Goal: Information Seeking & Learning: Learn about a topic

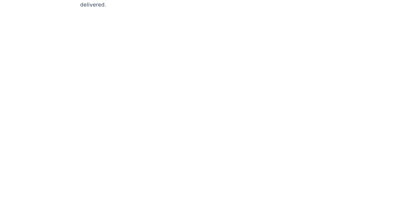
scroll to position [4128, 0]
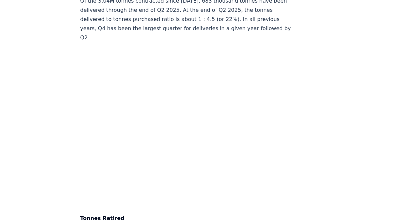
scroll to position [2168, 0]
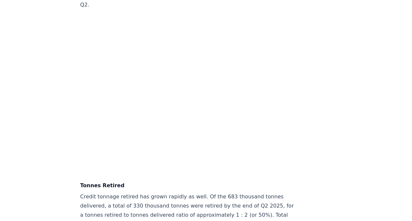
click at [251, 196] on p "Credit tonnage retired has grown rapidly as well. Of the 683 thousand tonnes de…" at bounding box center [188, 224] width 217 height 64
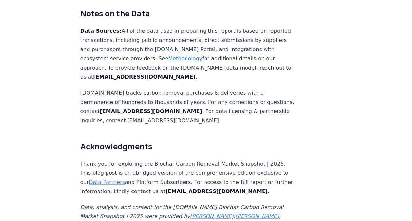
scroll to position [4199, 0]
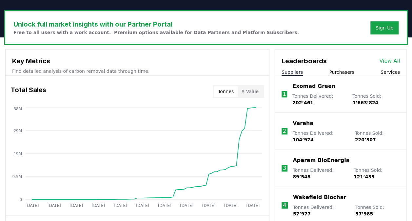
scroll to position [197, 0]
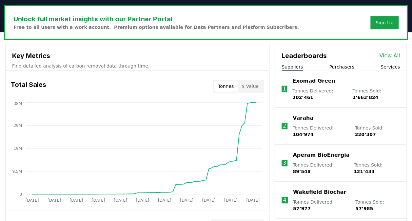
click at [385, 53] on link "View All" at bounding box center [389, 56] width 21 height 8
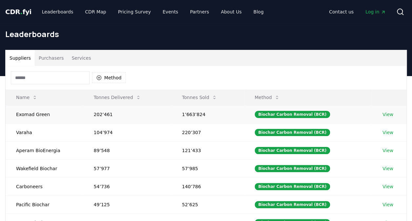
click at [382, 112] on link "View" at bounding box center [387, 114] width 11 height 7
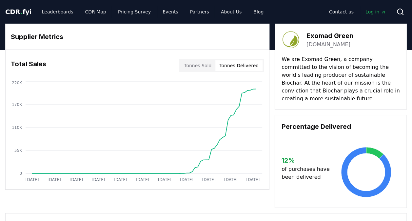
click at [242, 67] on button "Tonnes Delivered" at bounding box center [238, 65] width 47 height 10
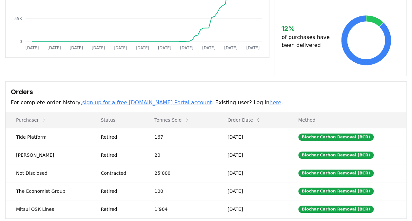
scroll to position [131, 0]
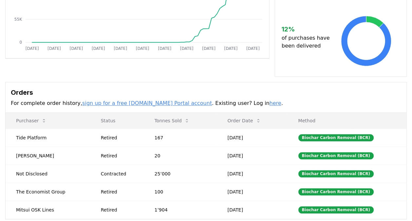
click at [269, 100] on link "here" at bounding box center [275, 103] width 12 height 6
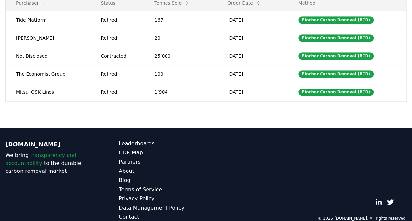
scroll to position [250, 0]
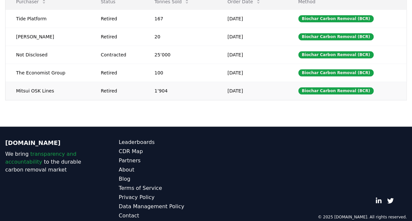
drag, startPoint x: 396, startPoint y: 96, endPoint x: 357, endPoint y: 73, distance: 45.0
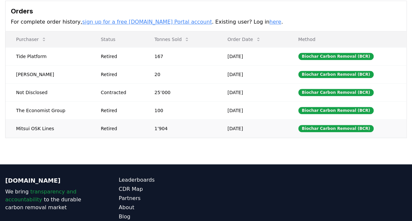
scroll to position [184, 0]
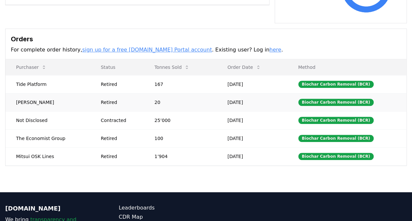
click at [396, 93] on td "Biochar Carbon Removal (BCR)" at bounding box center [347, 102] width 119 height 18
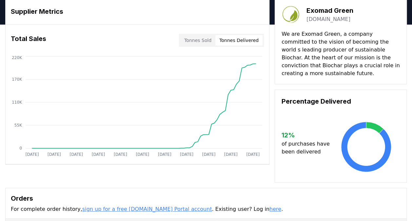
scroll to position [0, 0]
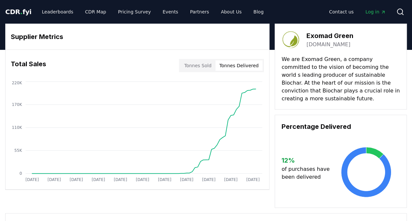
click at [235, 62] on button "Tonnes Delivered" at bounding box center [238, 65] width 47 height 10
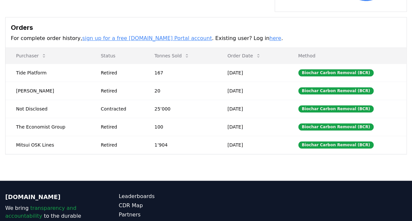
scroll to position [197, 0]
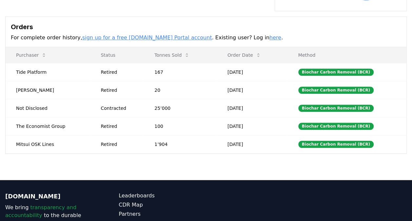
click at [269, 34] on link "here" at bounding box center [275, 37] width 12 height 6
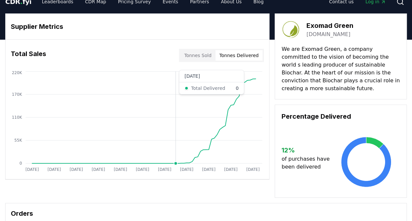
scroll to position [0, 0]
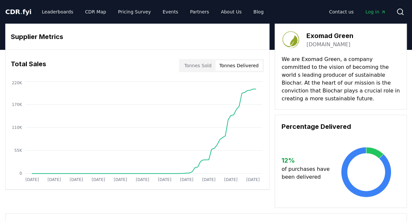
click at [207, 63] on button "Tonnes Sold" at bounding box center [197, 65] width 35 height 10
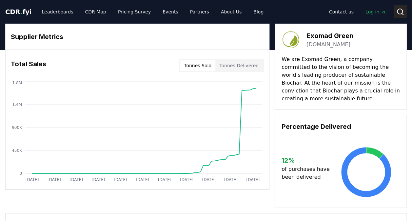
click at [399, 16] on button "Search" at bounding box center [399, 11] width 13 height 13
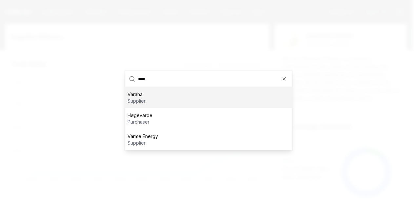
type input "*****"
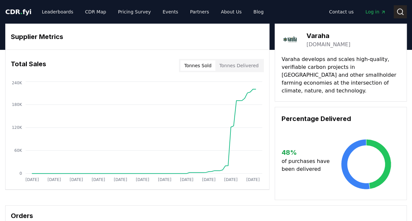
click at [394, 12] on button "Search" at bounding box center [399, 11] width 13 height 13
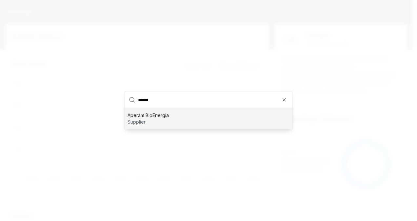
type input "******"
click at [156, 120] on p "supplier" at bounding box center [147, 122] width 41 height 7
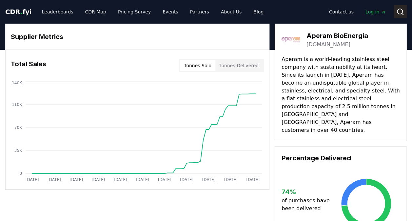
click at [401, 11] on icon at bounding box center [400, 12] width 8 height 8
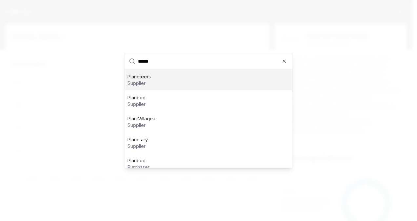
type input "*******"
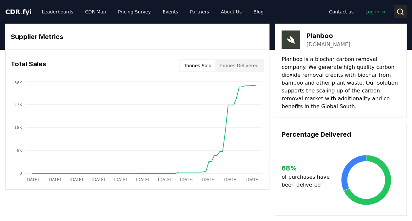
click at [405, 14] on button "Search" at bounding box center [399, 11] width 13 height 13
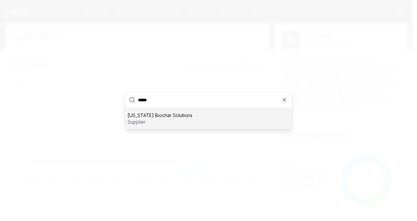
type input "******"
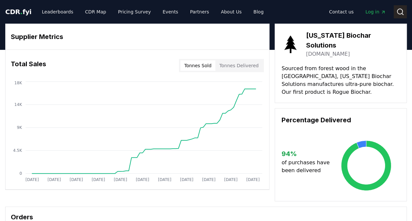
click at [399, 11] on icon at bounding box center [400, 12] width 8 height 8
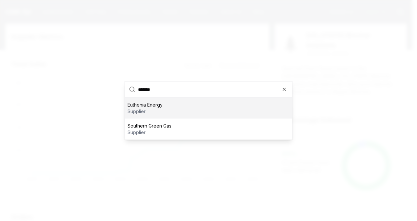
type input "********"
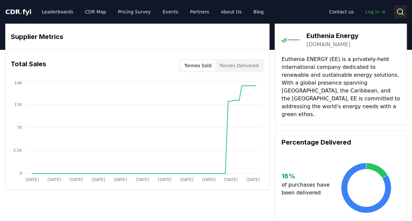
click at [404, 18] on button "Search" at bounding box center [399, 11] width 13 height 13
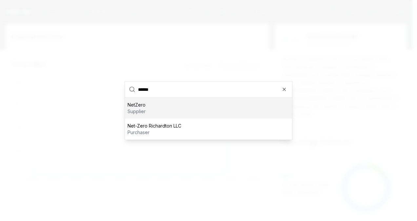
type input "*******"
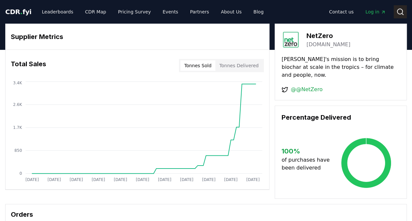
click at [402, 11] on circle at bounding box center [399, 11] width 5 height 5
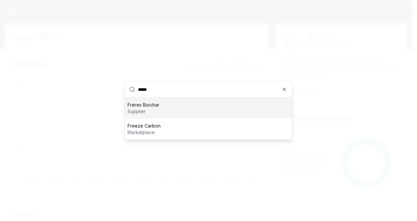
type input "*****"
click at [175, 117] on div "Freres Biochar supplier" at bounding box center [208, 108] width 167 height 21
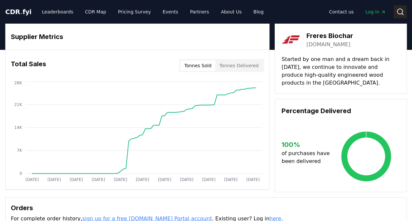
click at [398, 10] on icon at bounding box center [400, 12] width 8 height 8
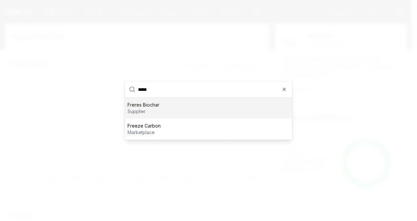
click at [282, 79] on div at bounding box center [208, 110] width 417 height 221
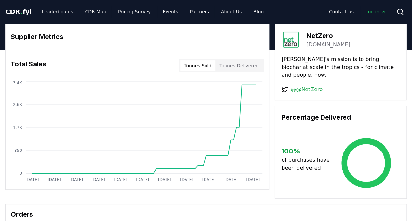
click at [408, 13] on div "CDR . fyi Leaderboards CDR Map Pricing Survey Events Partners About Us Blog Con…" at bounding box center [206, 12] width 412 height 24
click at [404, 13] on icon at bounding box center [400, 12] width 8 height 8
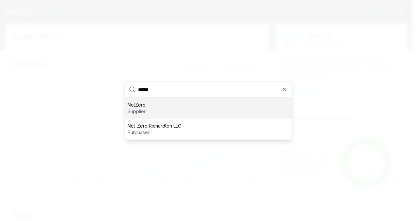
type input "*******"
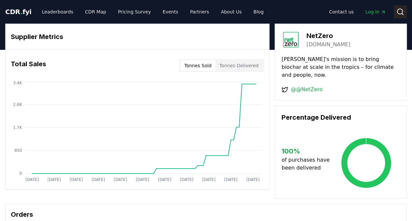
click at [402, 10] on icon at bounding box center [400, 12] width 8 height 8
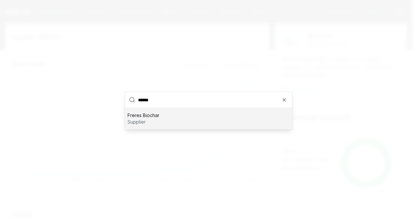
type input "******"
click at [159, 119] on div "Freres Biochar supplier" at bounding box center [208, 118] width 167 height 21
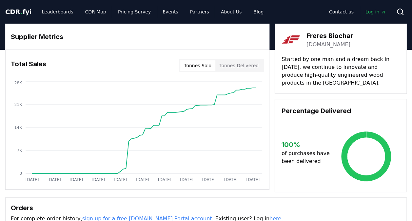
click at [402, 19] on div "CDR . fyi Leaderboards CDR Map Pricing Survey Events Partners About Us Blog Con…" at bounding box center [205, 12] width 401 height 24
click at [401, 16] on button "Search" at bounding box center [399, 11] width 13 height 13
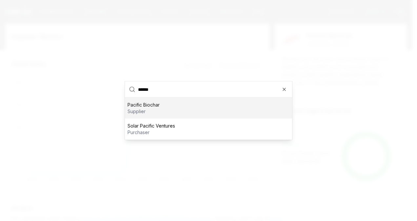
type input "*******"
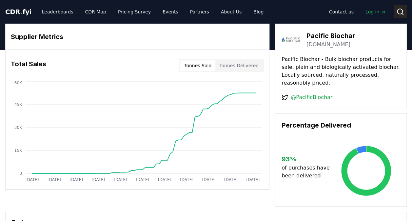
click at [405, 9] on button "Search" at bounding box center [399, 11] width 13 height 13
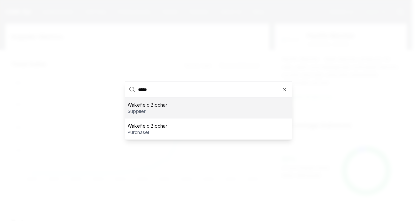
type input "******"
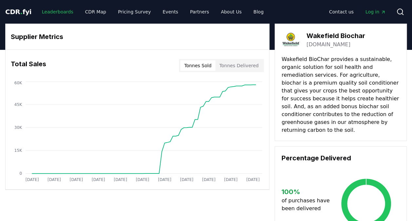
click at [42, 11] on link "Leaderboards" at bounding box center [58, 12] width 42 height 12
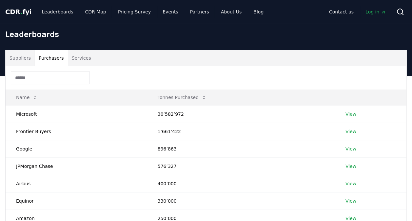
click at [47, 53] on button "Purchasers" at bounding box center [51, 58] width 33 height 16
click at [69, 55] on button "Services" at bounding box center [81, 58] width 27 height 16
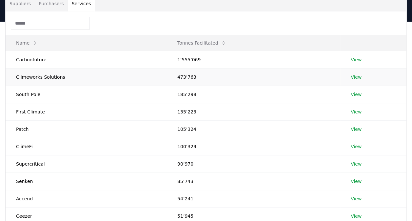
scroll to position [33, 0]
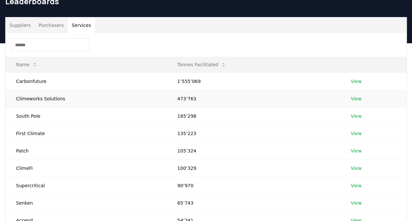
click at [357, 99] on link "View" at bounding box center [356, 98] width 11 height 7
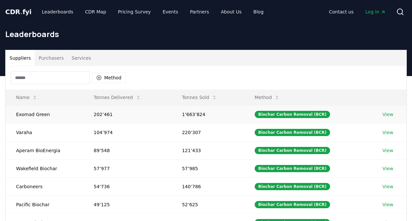
scroll to position [33, 0]
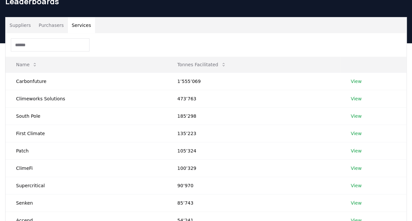
click at [68, 27] on button "Services" at bounding box center [81, 25] width 27 height 16
click at [358, 82] on link "View" at bounding box center [356, 81] width 11 height 7
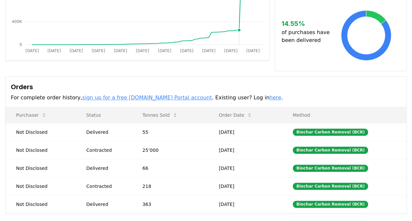
scroll to position [131, 0]
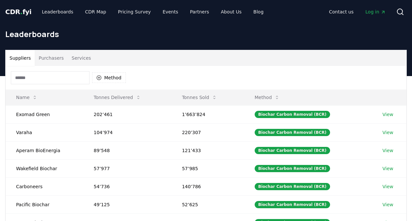
scroll to position [33, 0]
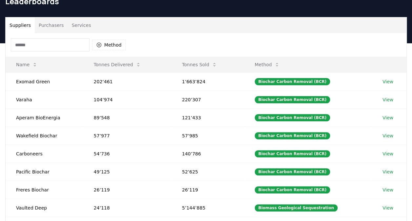
click at [79, 27] on button "Services" at bounding box center [81, 25] width 27 height 16
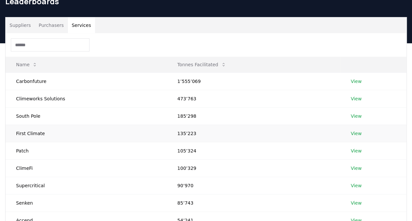
click at [352, 134] on link "View" at bounding box center [356, 133] width 11 height 7
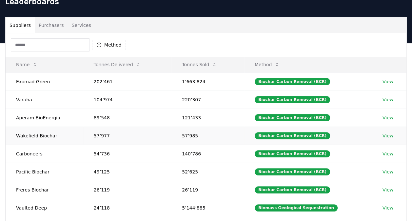
scroll to position [33, 0]
click at [40, 29] on button "Purchasers" at bounding box center [51, 25] width 33 height 16
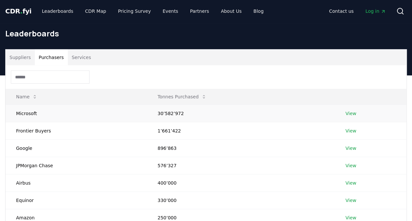
scroll to position [0, 0]
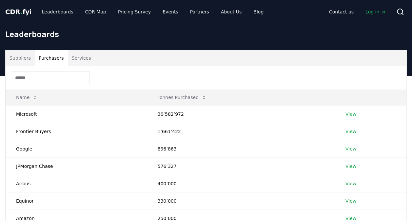
click at [26, 56] on button "Suppliers" at bounding box center [20, 58] width 29 height 16
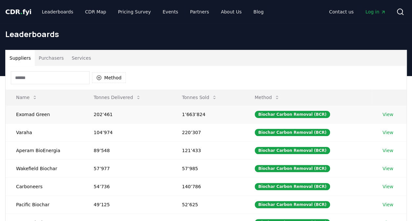
click at [26, 111] on td "Exomad Green" at bounding box center [45, 114] width 78 height 18
click at [384, 113] on link "View" at bounding box center [387, 114] width 11 height 7
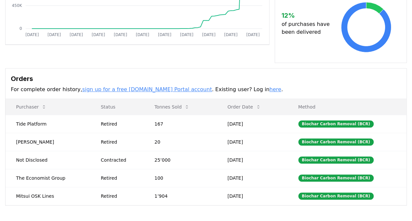
scroll to position [164, 0]
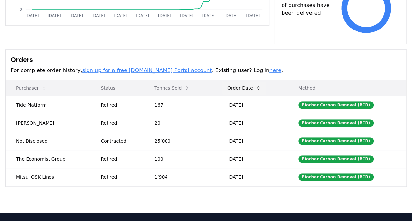
click at [245, 81] on button "Order Date" at bounding box center [244, 87] width 44 height 13
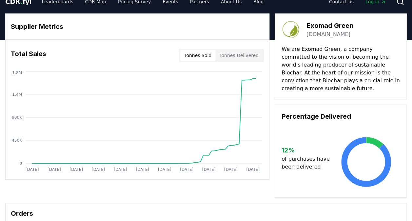
scroll to position [0, 0]
